Goal: Task Accomplishment & Management: Manage account settings

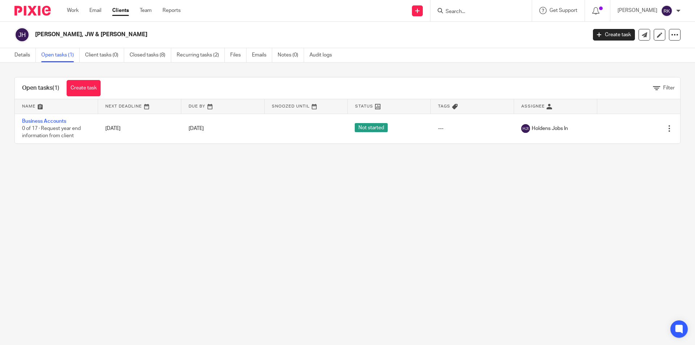
click at [452, 13] on input "Search" at bounding box center [477, 12] width 65 height 7
type input "derby"
click at [485, 27] on link at bounding box center [504, 28] width 122 height 11
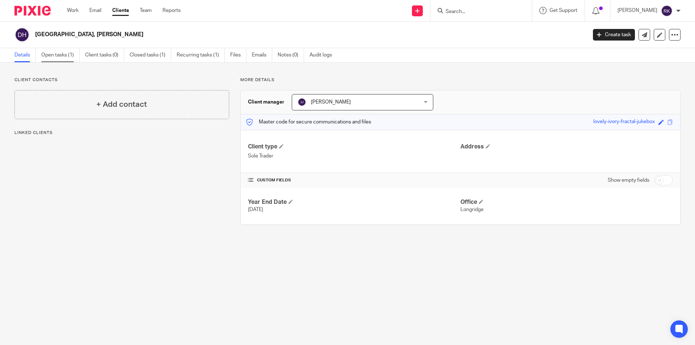
click at [70, 58] on link "Open tasks (1)" at bounding box center [60, 55] width 38 height 14
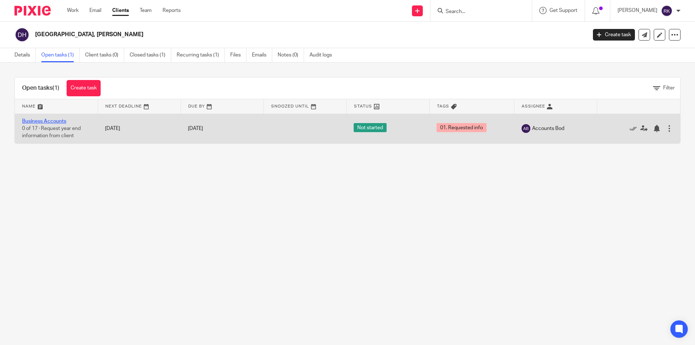
click at [47, 123] on link "Business Accounts" at bounding box center [44, 121] width 44 height 5
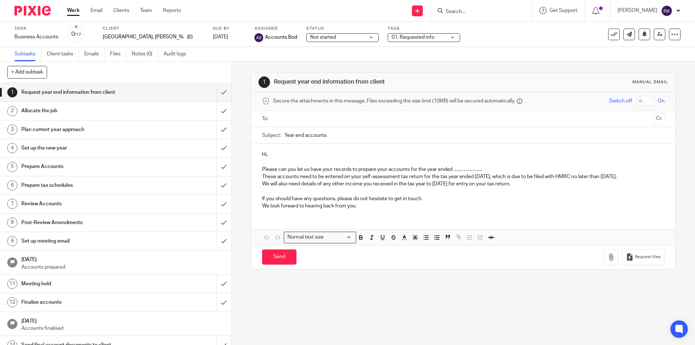
click at [392, 38] on span "01. Requested info" at bounding box center [413, 37] width 43 height 5
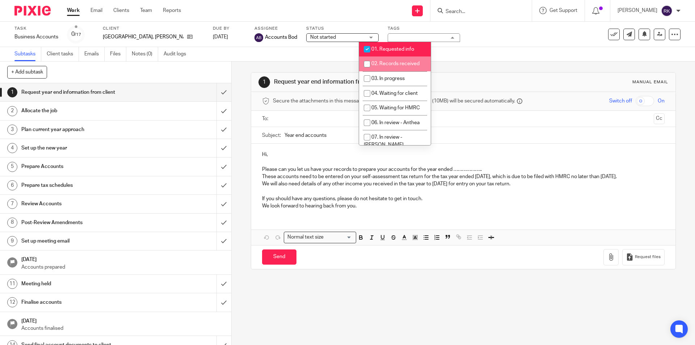
click at [386, 63] on span "02. Records received" at bounding box center [395, 63] width 48 height 5
checkbox input "true"
click at [386, 47] on span "01. Requested info" at bounding box center [392, 49] width 43 height 5
checkbox input "false"
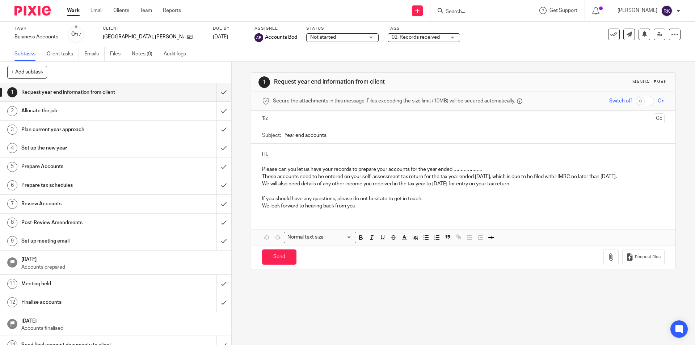
click at [319, 37] on span "Not started" at bounding box center [337, 38] width 54 height 8
click at [316, 64] on li "In progress" at bounding box center [314, 63] width 72 height 15
click at [392, 34] on span "02. Records received" at bounding box center [419, 38] width 54 height 8
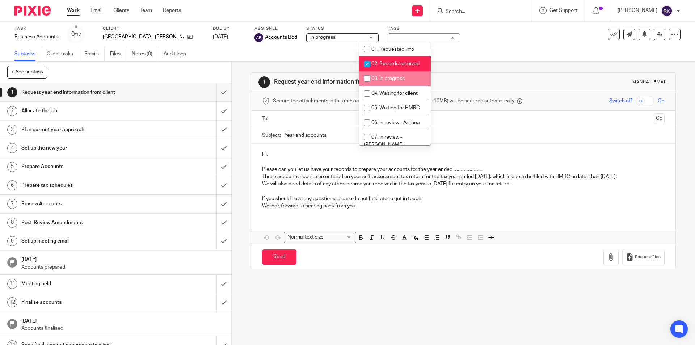
click at [376, 79] on span "03. In progress" at bounding box center [387, 78] width 33 height 5
checkbox input "true"
click at [382, 63] on span "02. Records received" at bounding box center [395, 63] width 48 height 5
checkbox input "false"
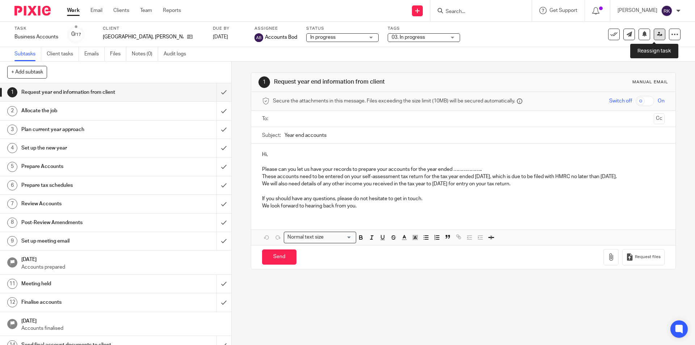
click at [656, 37] on link at bounding box center [660, 35] width 12 height 12
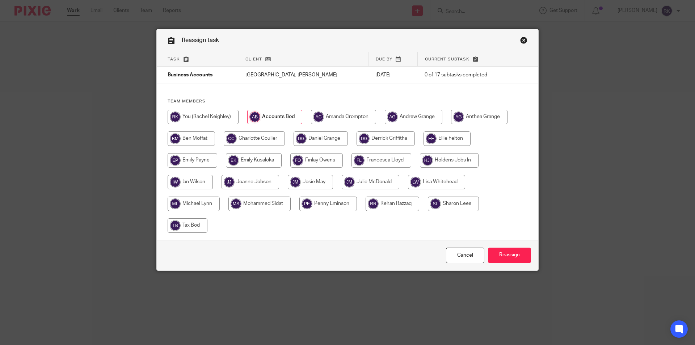
click at [219, 123] on input "radio" at bounding box center [203, 117] width 71 height 14
radio input "true"
click at [495, 253] on input "Reassign" at bounding box center [509, 256] width 43 height 16
